Goal: Task Accomplishment & Management: Complete application form

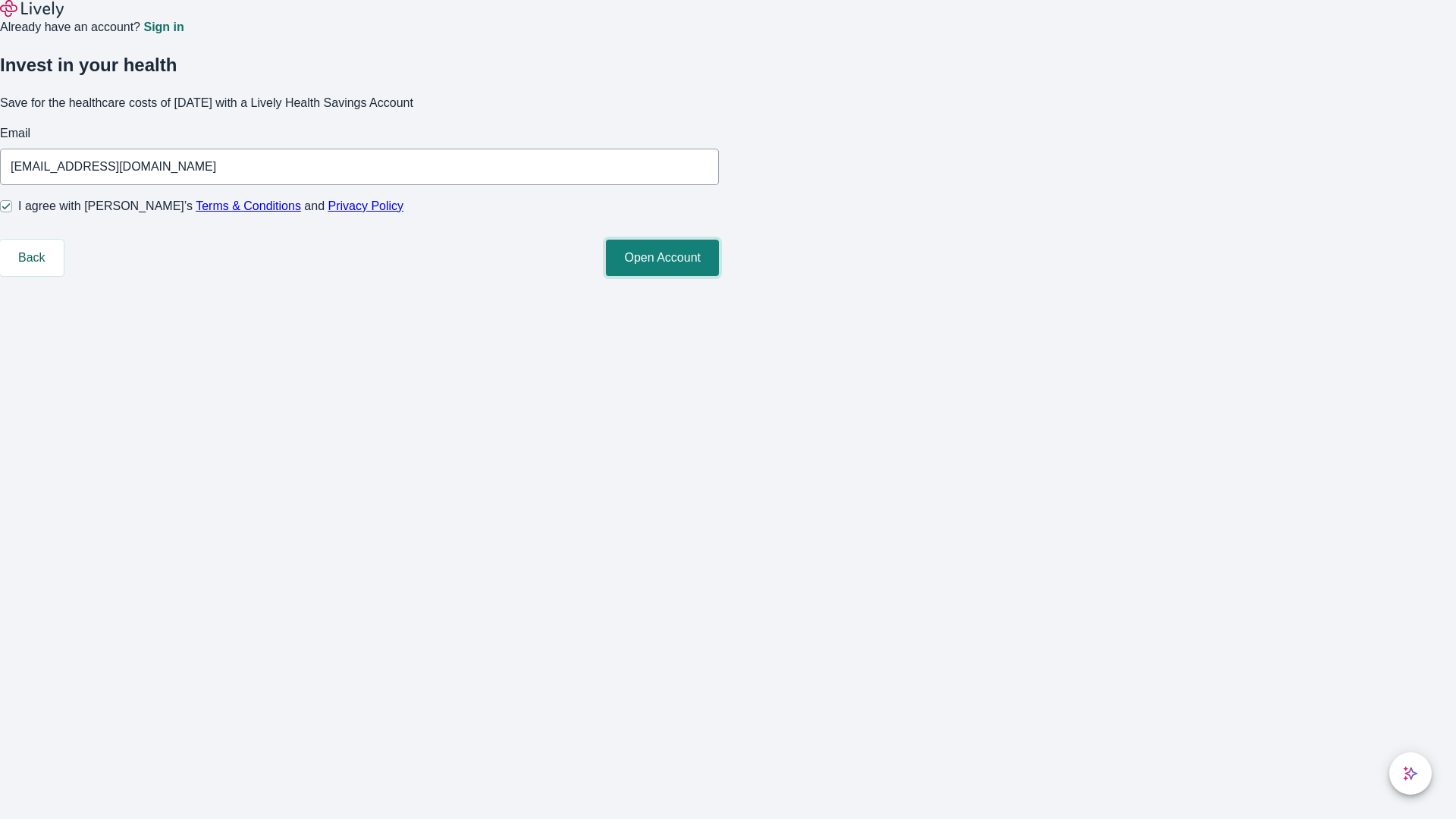
click at [719, 276] on button "Open Account" at bounding box center [662, 258] width 113 height 37
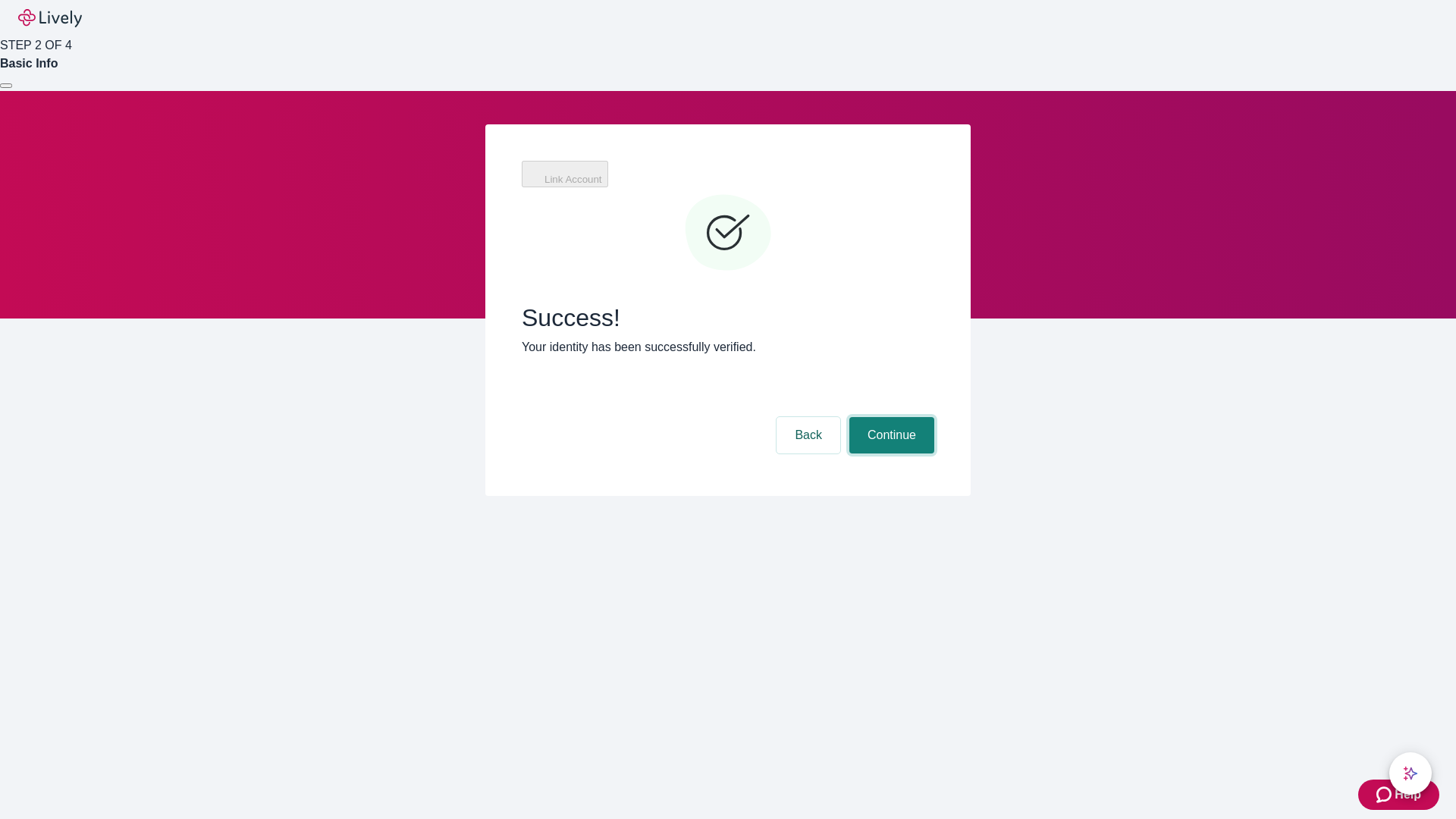
click at [889, 417] on button "Continue" at bounding box center [892, 435] width 85 height 37
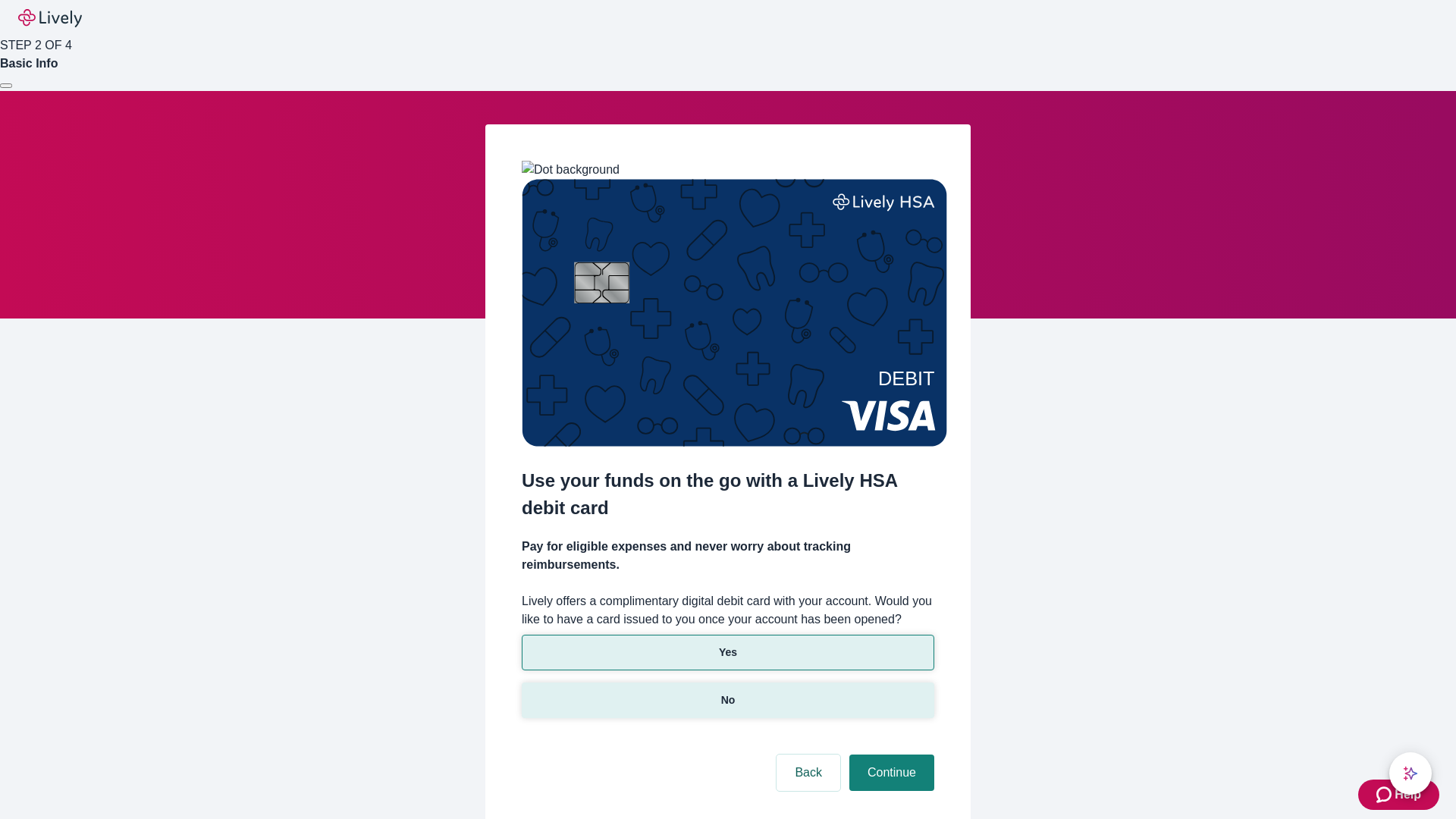
click at [728, 693] on p "No" at bounding box center [728, 701] width 15 height 16
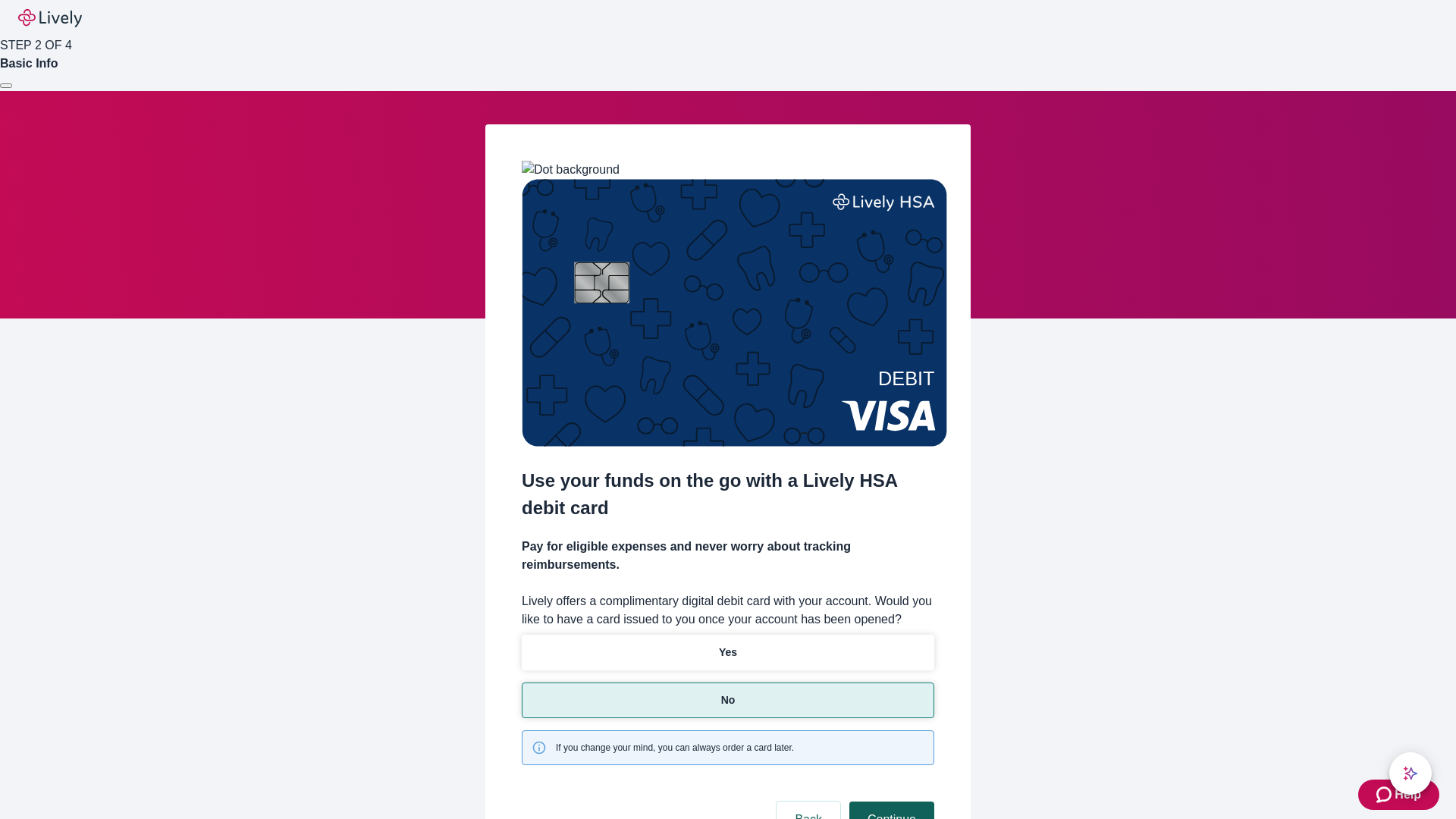
click at [889, 802] on button "Continue" at bounding box center [892, 820] width 85 height 37
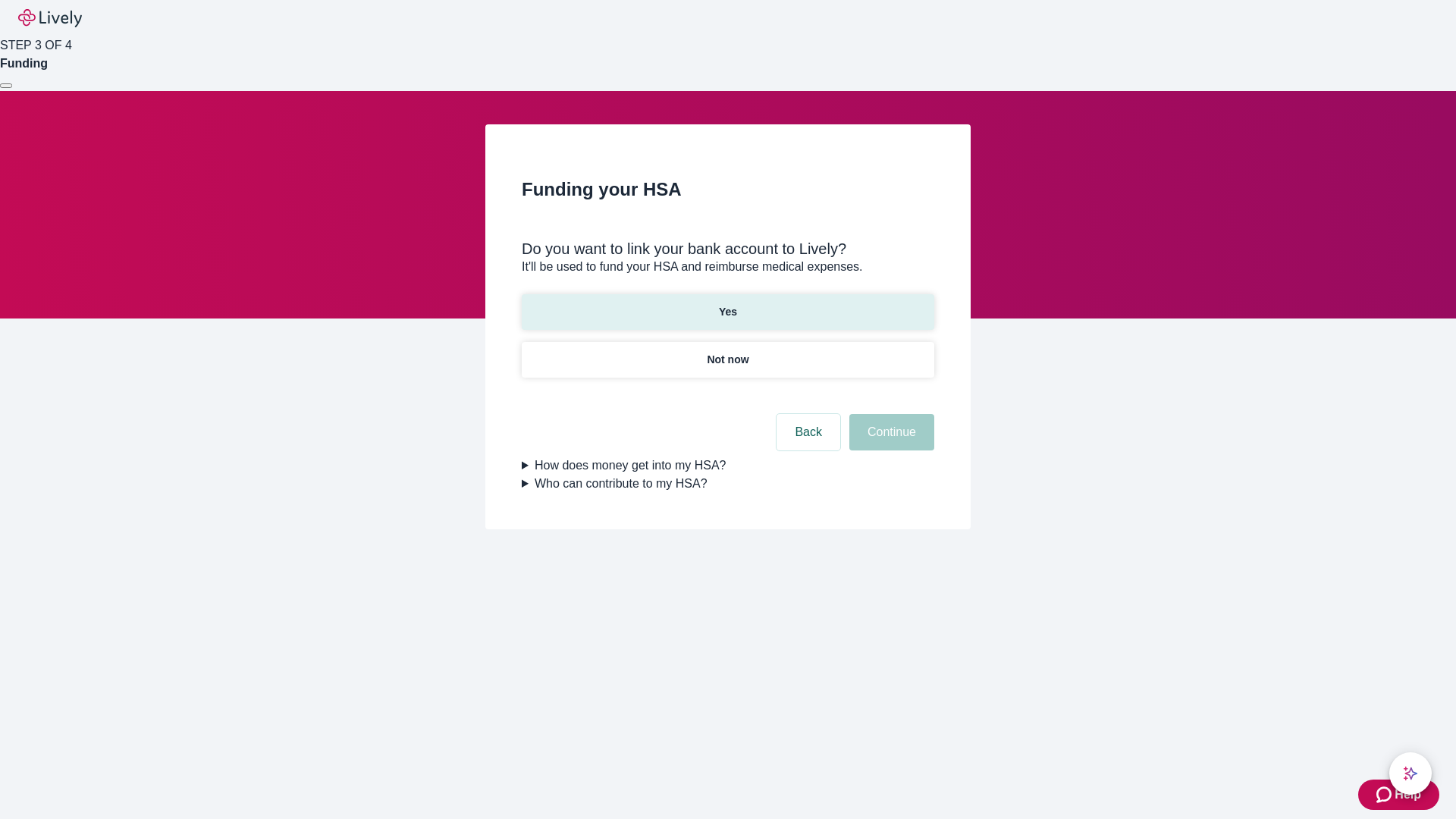
click at [728, 304] on p "Yes" at bounding box center [728, 312] width 18 height 16
click at [889, 414] on button "Continue" at bounding box center [892, 432] width 85 height 37
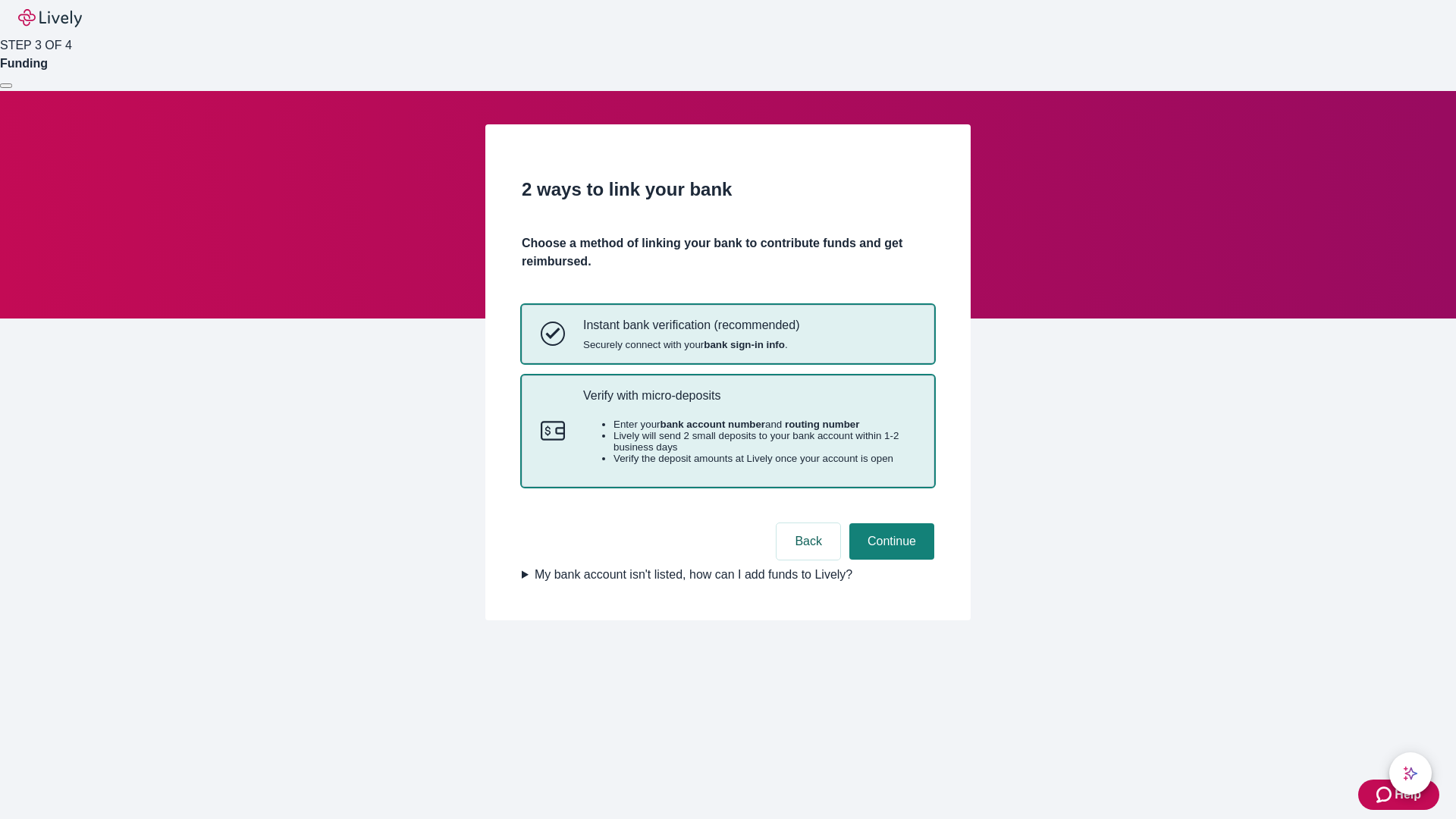
click at [749, 403] on p "Verify with micro-deposits" at bounding box center [749, 396] width 332 height 15
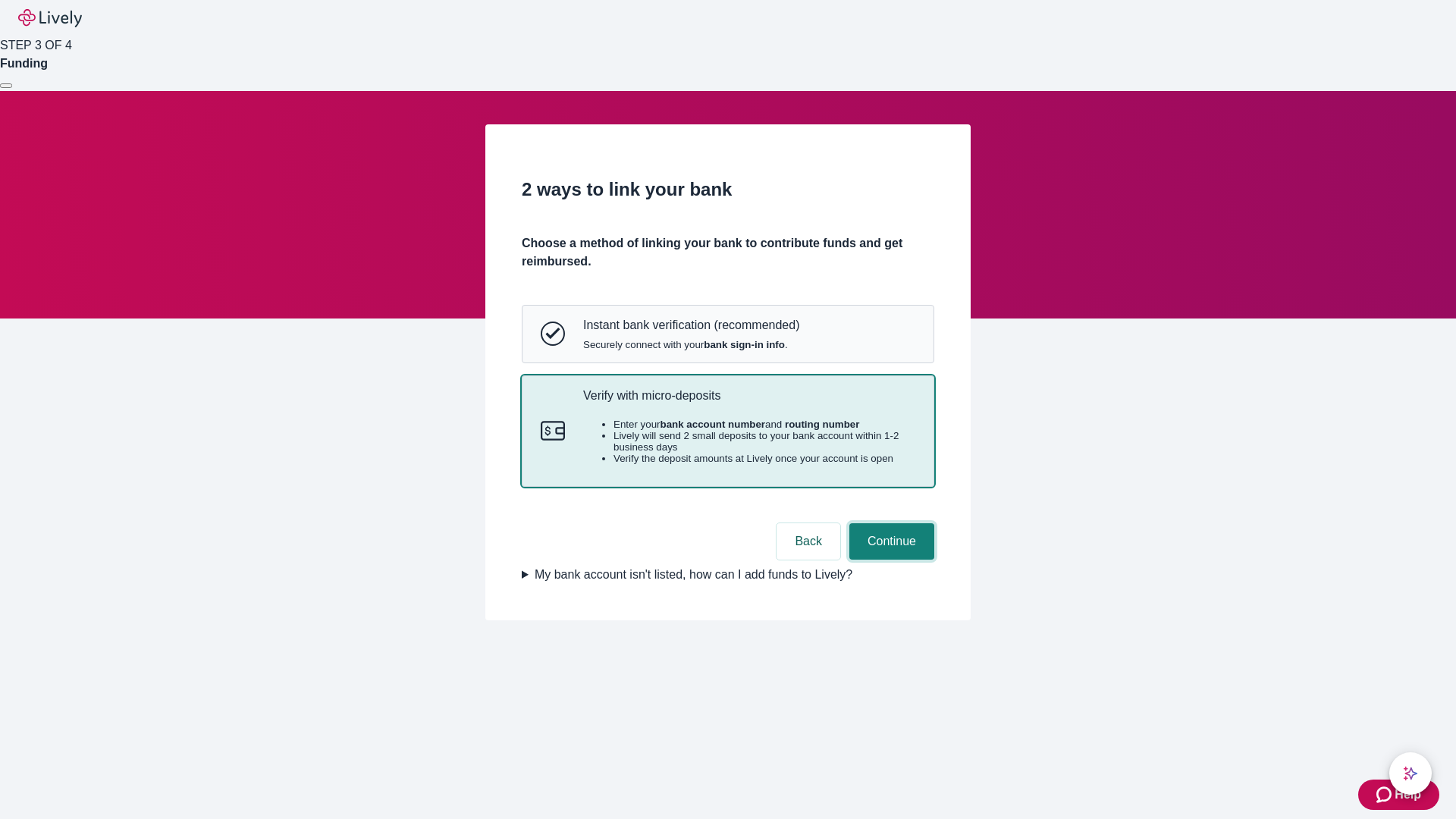
click at [889, 560] on button "Continue" at bounding box center [892, 541] width 85 height 37
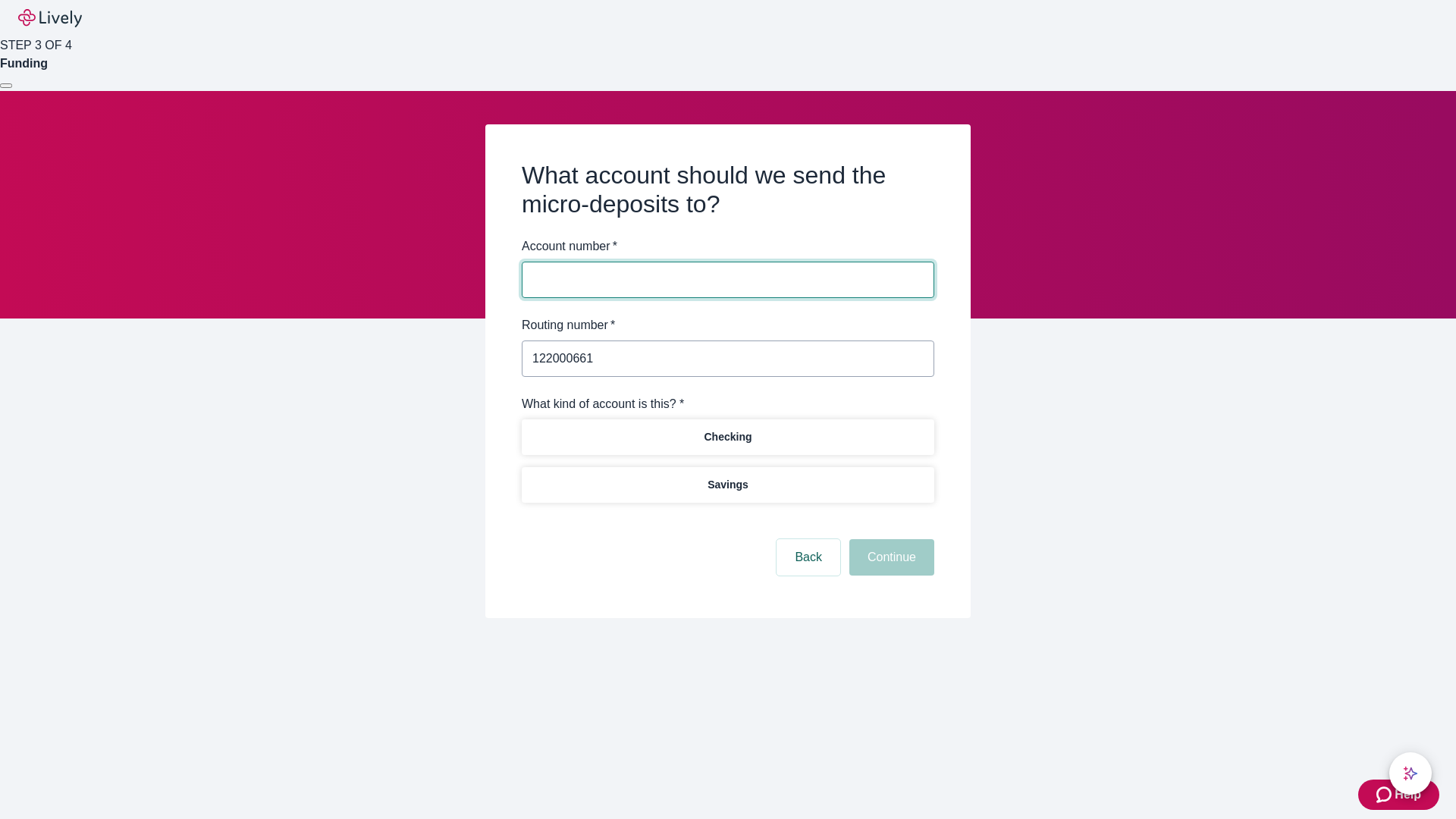
type input "122000661"
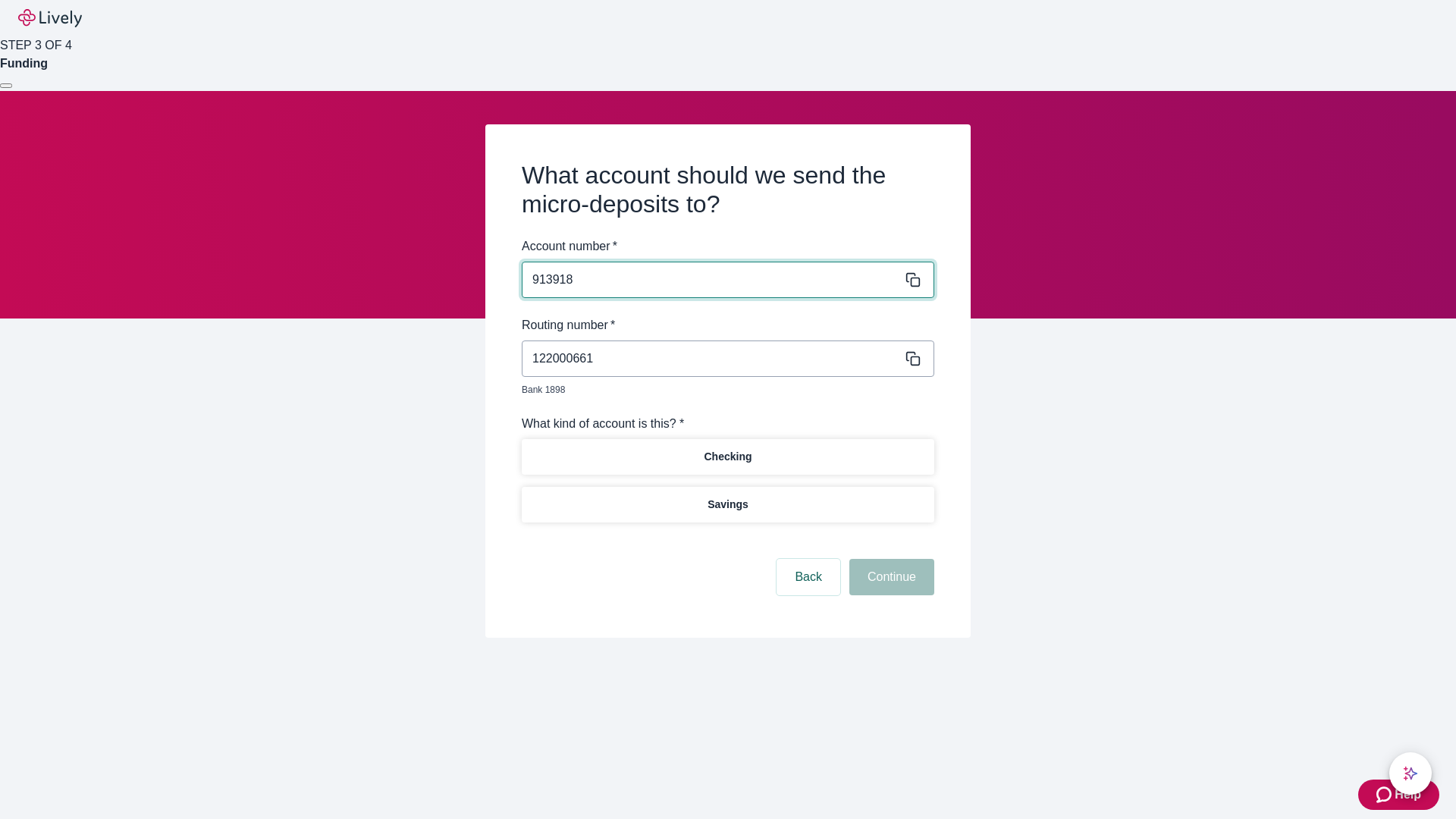
type input "913918"
click at [728, 449] on p "Checking" at bounding box center [728, 457] width 48 height 16
click at [889, 560] on button "Continue" at bounding box center [892, 577] width 85 height 37
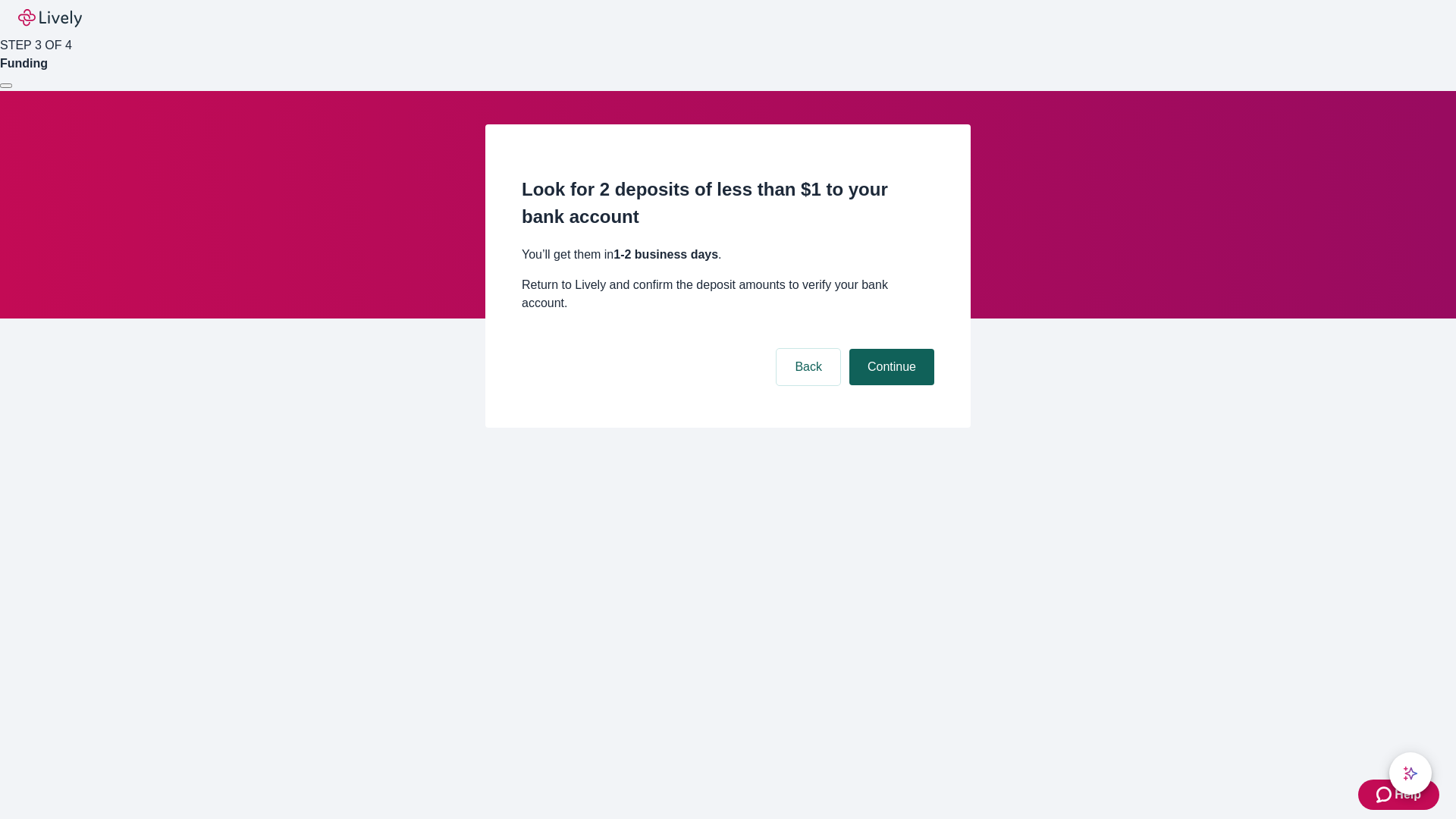
click at [889, 349] on button "Continue" at bounding box center [892, 367] width 85 height 37
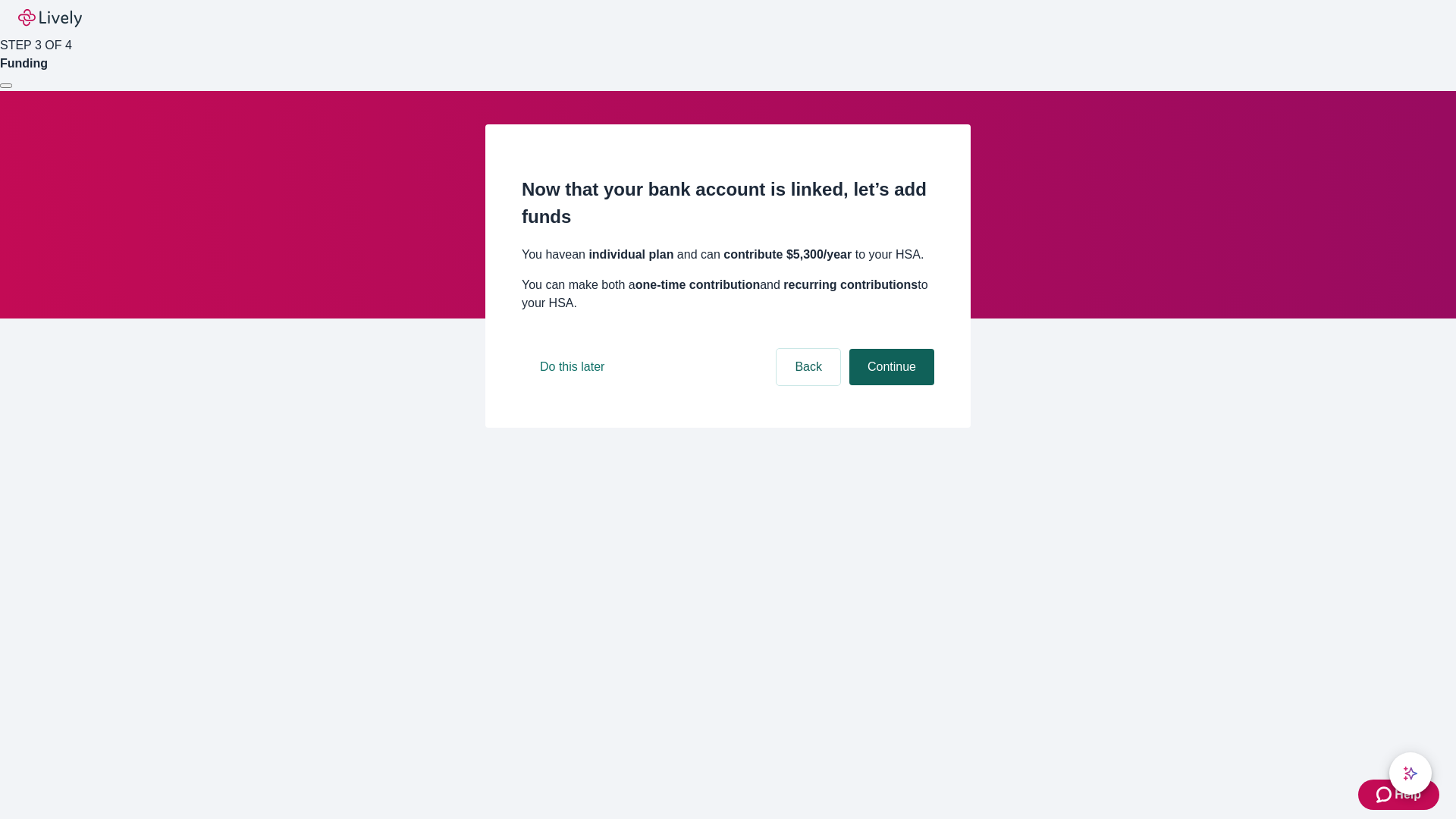
click at [889, 385] on button "Continue" at bounding box center [892, 367] width 85 height 37
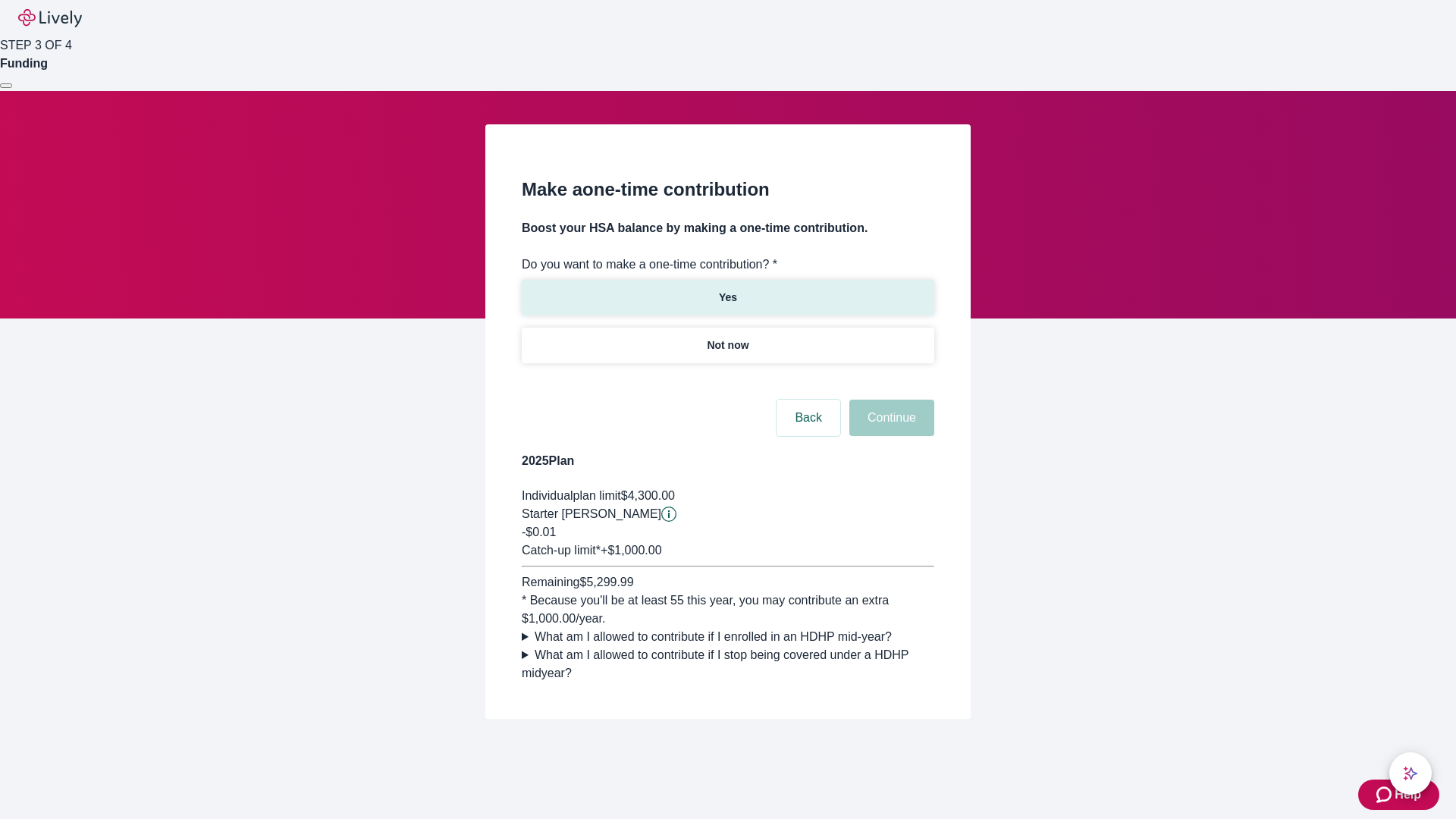
click at [728, 290] on p "Yes" at bounding box center [728, 298] width 18 height 16
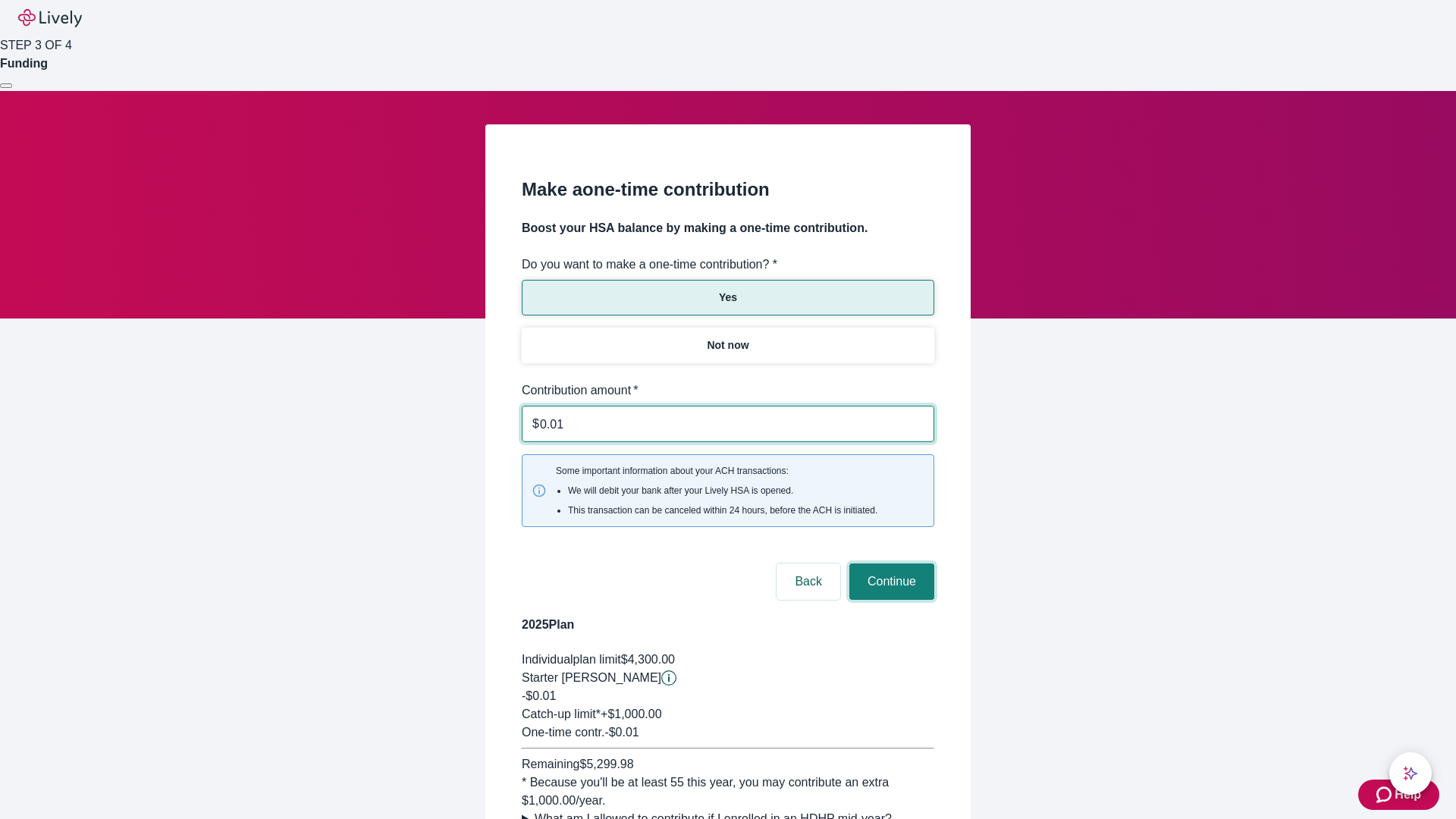
click at [889, 564] on button "Continue" at bounding box center [892, 582] width 85 height 37
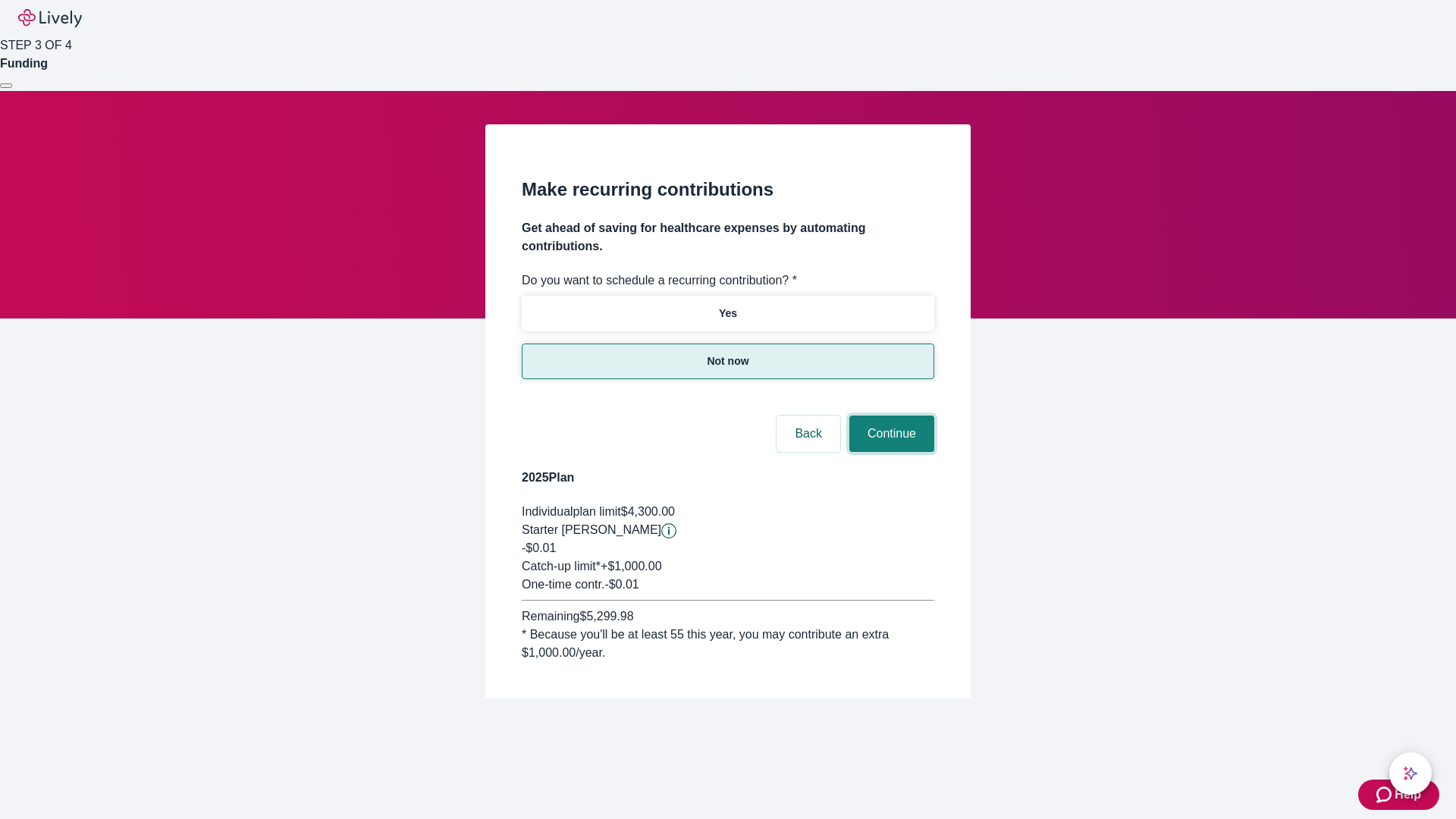
click at [889, 415] on button "Continue" at bounding box center [892, 433] width 85 height 37
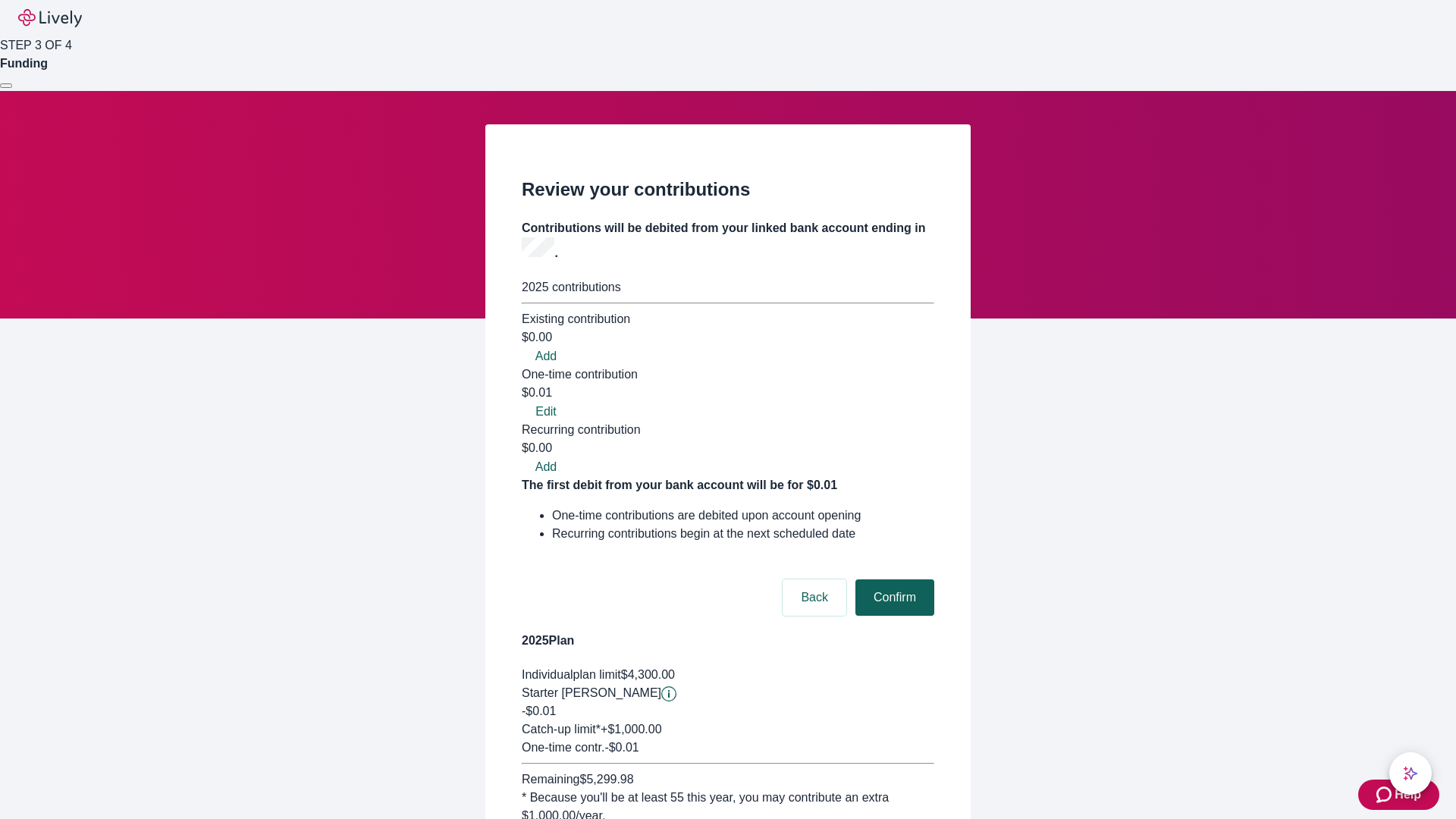
click at [892, 579] on button "Confirm" at bounding box center [895, 597] width 79 height 37
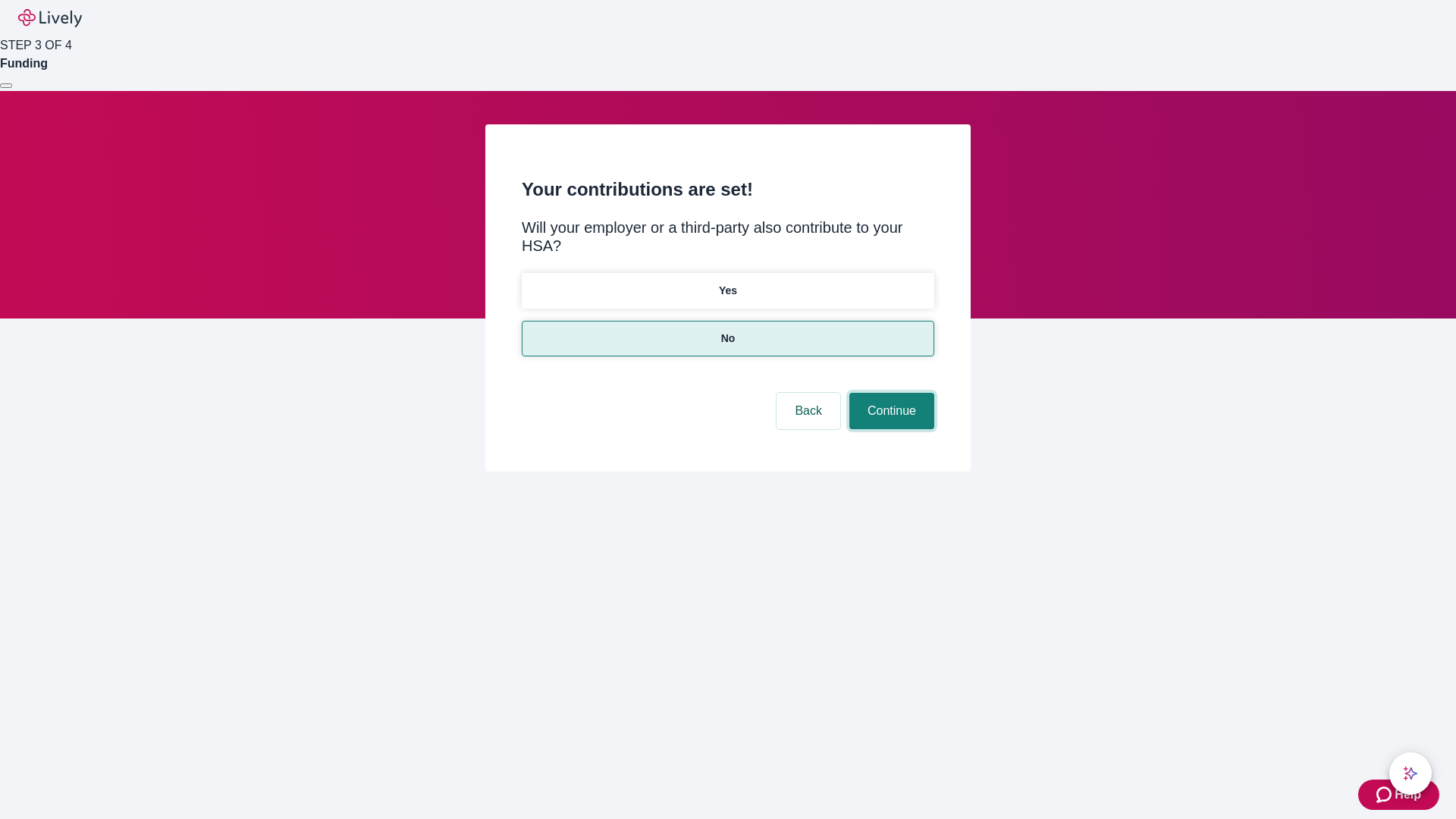
click at [889, 393] on button "Continue" at bounding box center [892, 411] width 85 height 37
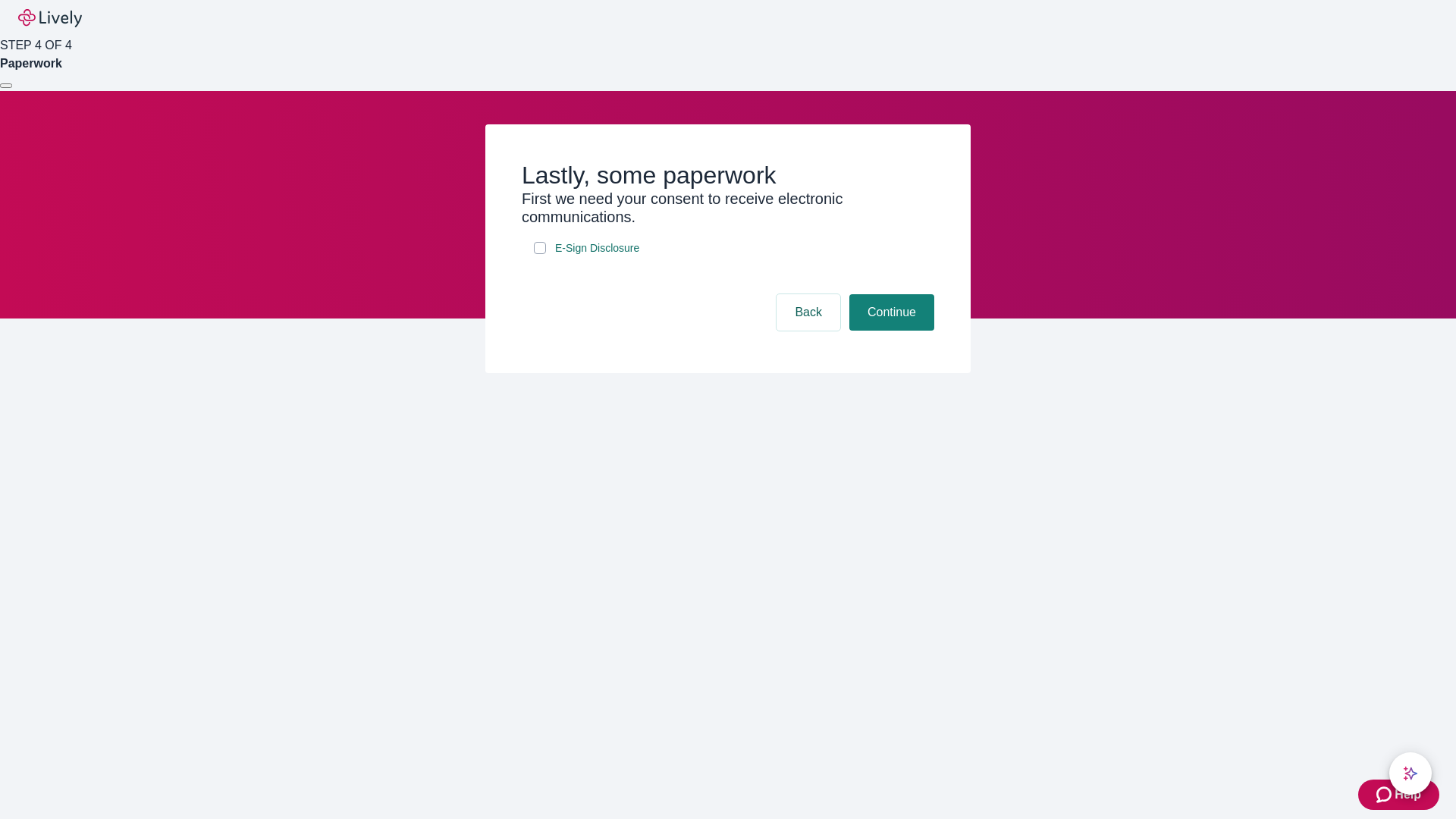
click at [540, 254] on input "E-Sign Disclosure" at bounding box center [539, 248] width 12 height 12
checkbox input "true"
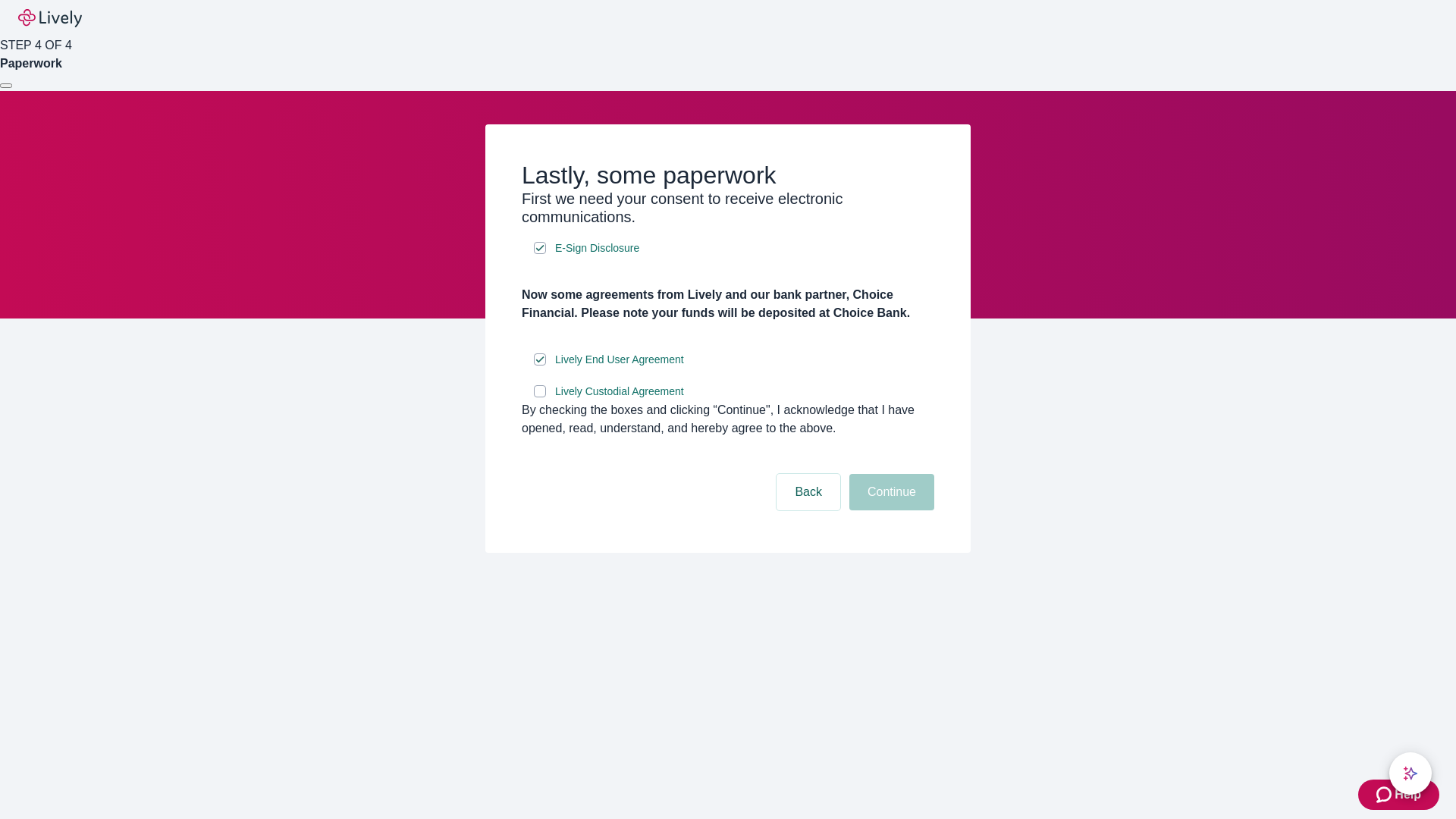
click at [540, 397] on input "Lively Custodial Agreement" at bounding box center [539, 391] width 12 height 12
checkbox input "true"
click at [889, 511] on button "Continue" at bounding box center [892, 492] width 85 height 37
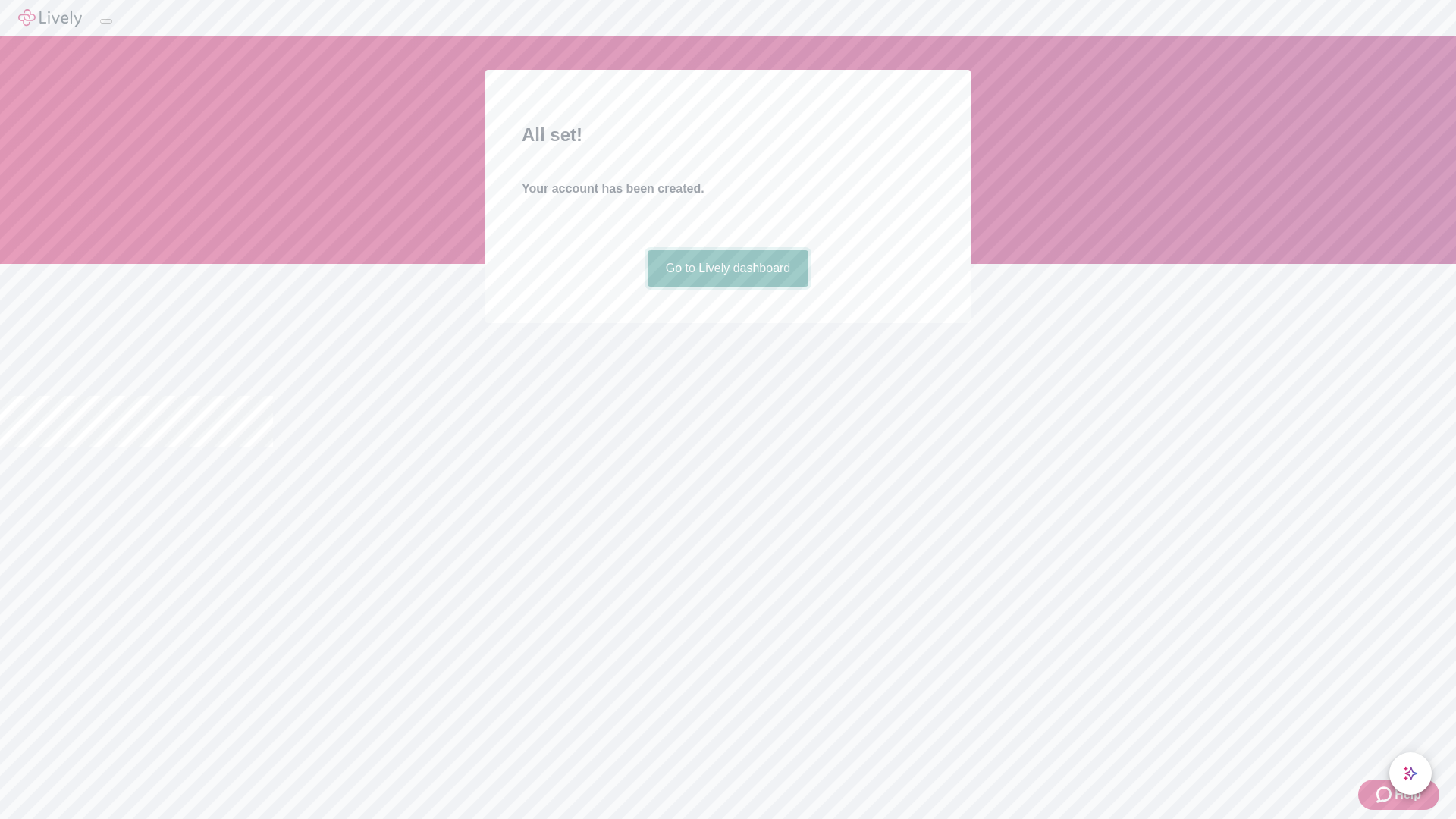
click at [728, 286] on link "Go to Lively dashboard" at bounding box center [728, 268] width 162 height 37
